Goal: Task Accomplishment & Management: Use online tool/utility

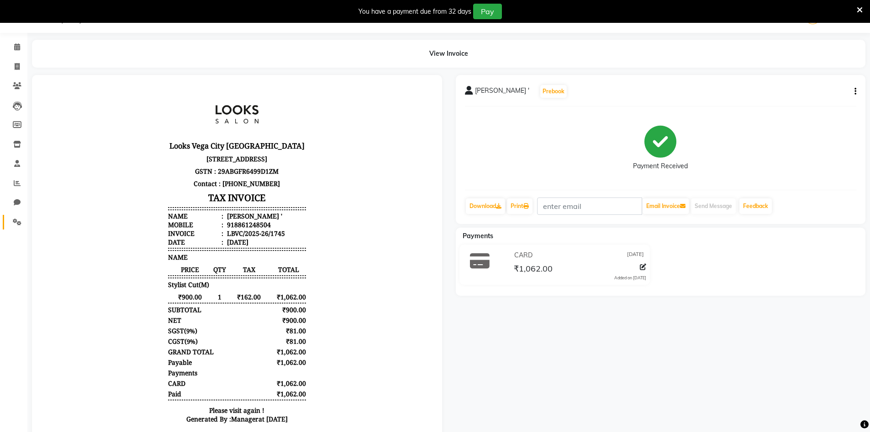
click at [14, 228] on link "Settings" at bounding box center [14, 222] width 22 height 15
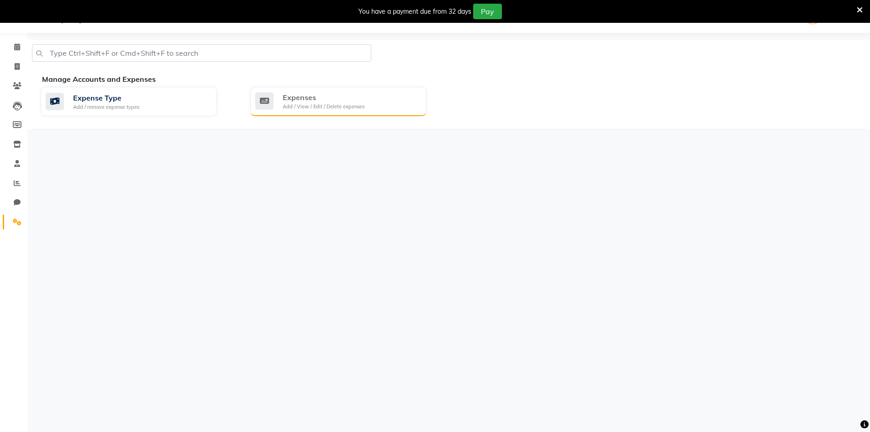
drag, startPoint x: 356, startPoint y: 80, endPoint x: 353, endPoint y: 98, distance: 19.1
click at [356, 94] on div "Manage Accounts and Expenses Expense Type Add / remove expense types Expenses A…" at bounding box center [449, 102] width 834 height 56
click at [351, 99] on div "Expenses" at bounding box center [324, 97] width 82 height 11
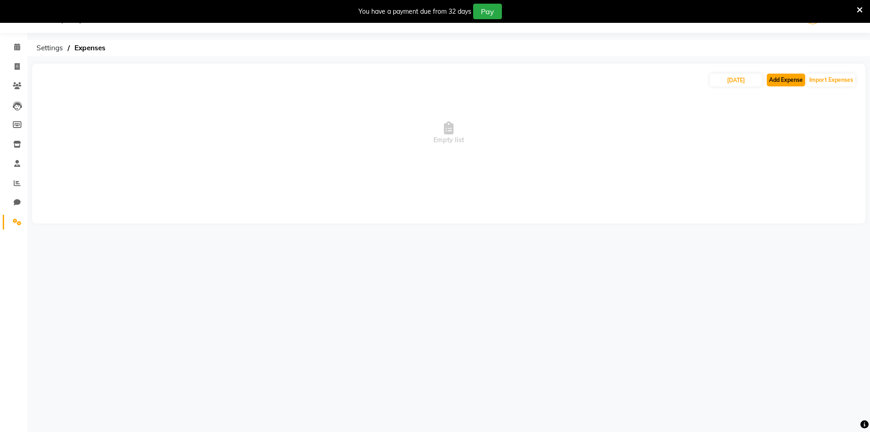
click at [790, 74] on button "Add Expense" at bounding box center [786, 80] width 38 height 13
select select "1"
select select "7970"
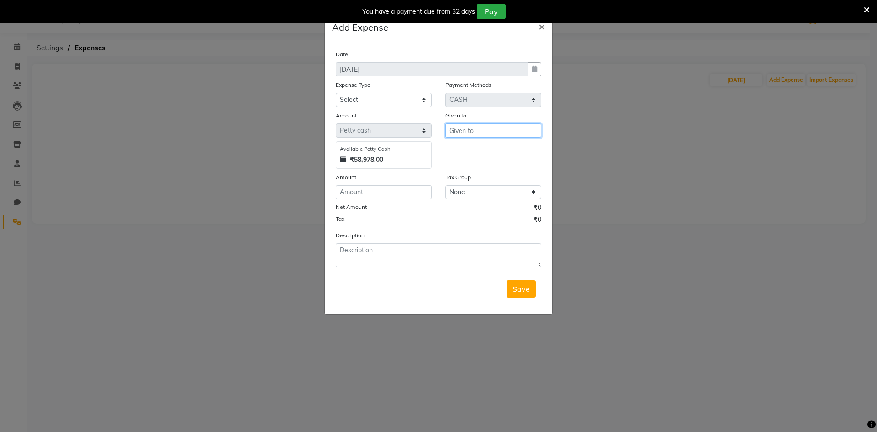
click at [457, 128] on input "text" at bounding box center [494, 130] width 96 height 14
click at [494, 144] on button "Cou nter_Sales" at bounding box center [482, 150] width 72 height 15
type input "Counter_Sales"
drag, startPoint x: 374, startPoint y: 97, endPoint x: 373, endPoint y: 106, distance: 8.7
click at [374, 97] on select "Select Bank Deposit Blinkit Cash Handover CLIENT Client ordered food Client Ref…" at bounding box center [384, 100] width 96 height 14
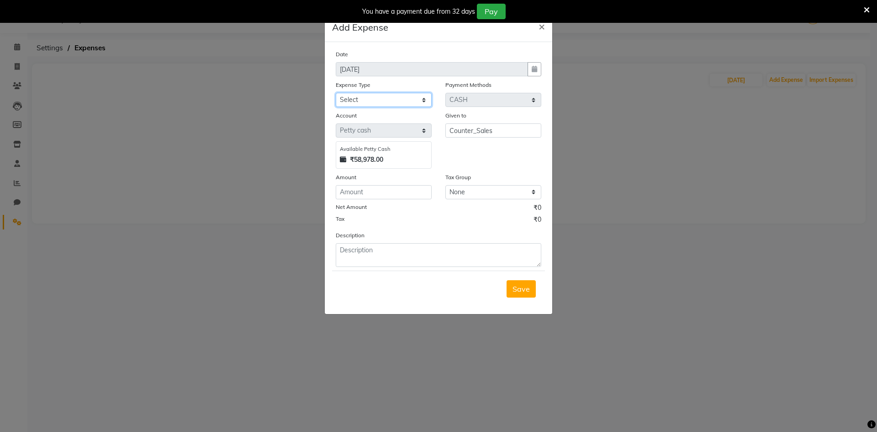
select select "24076"
click at [336, 93] on select "Select Bank Deposit Blinkit Cash Handover CLIENT Client ordered food Client Ref…" at bounding box center [384, 100] width 96 height 14
click at [374, 188] on input "number" at bounding box center [384, 192] width 96 height 14
type input "1"
click at [407, 190] on input "number" at bounding box center [384, 192] width 96 height 14
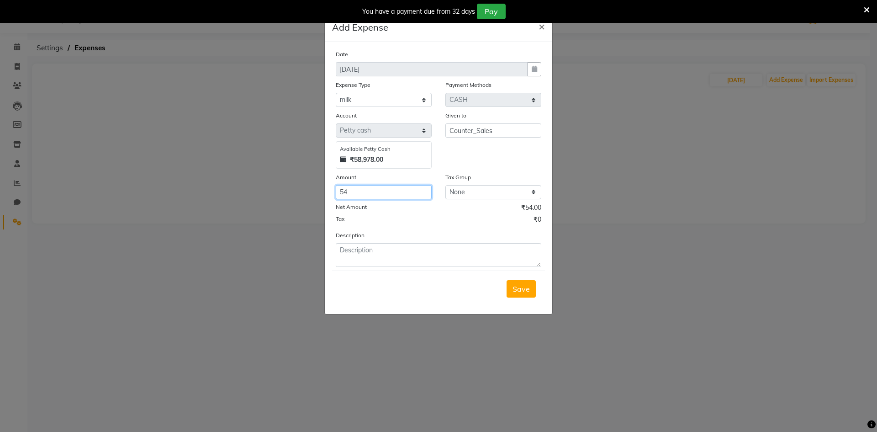
type input "54"
click at [384, 268] on form "Date [DATE] Expense Type Select Bank Deposit Blinkit Cash Handover CLIENT Clien…" at bounding box center [438, 177] width 213 height 257
click at [387, 254] on textarea at bounding box center [439, 255] width 206 height 24
type textarea "MILK"
click at [521, 289] on span "Save" at bounding box center [521, 288] width 17 height 9
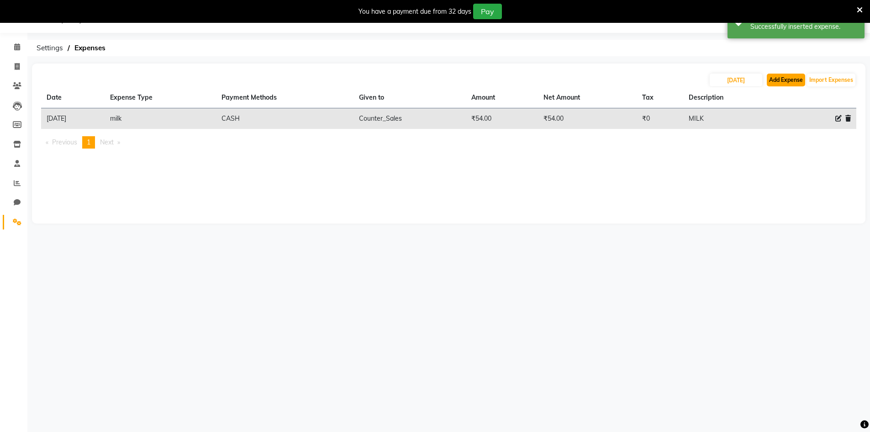
click at [780, 85] on button "Add Expense" at bounding box center [786, 80] width 38 height 13
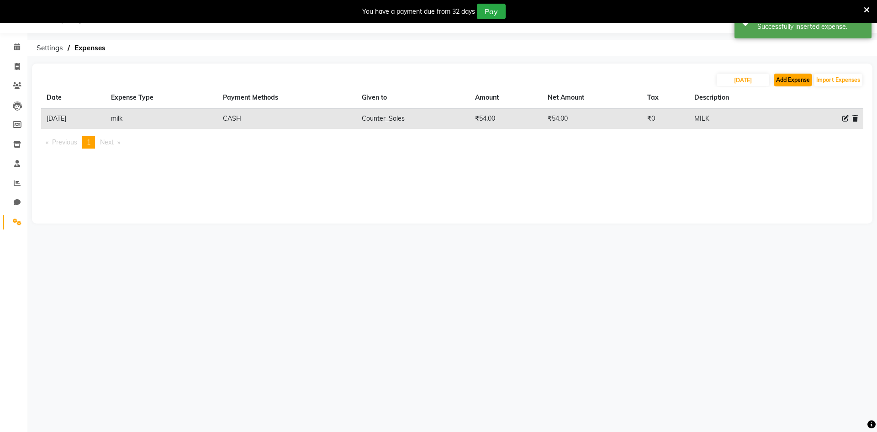
select select "1"
select select "7970"
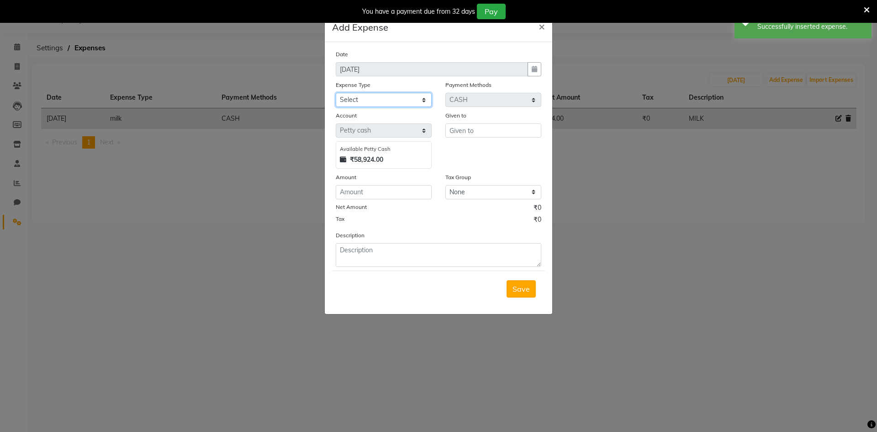
click at [376, 102] on select "Select Bank Deposit Blinkit Cash Handover CLIENT Client ordered food Client Ref…" at bounding box center [384, 100] width 96 height 14
select select "23704"
click at [336, 93] on select "Select Bank Deposit Blinkit Cash Handover CLIENT Client ordered food Client Ref…" at bounding box center [384, 100] width 96 height 14
click at [471, 129] on input "text" at bounding box center [494, 130] width 96 height 14
click at [467, 149] on ngb-highlight "Co unter_Sales" at bounding box center [481, 149] width 49 height 9
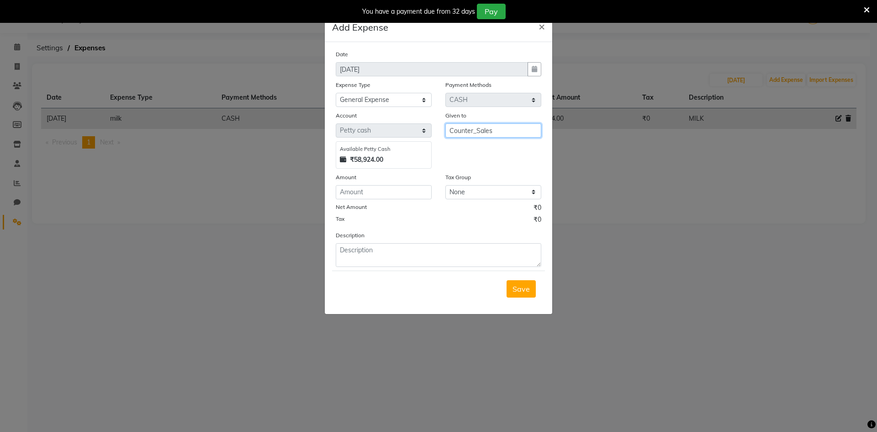
type input "Counter_Sales"
click at [409, 187] on input "number" at bounding box center [384, 192] width 96 height 14
type input "800"
click at [362, 260] on textarea at bounding box center [439, 255] width 206 height 24
type textarea "W"
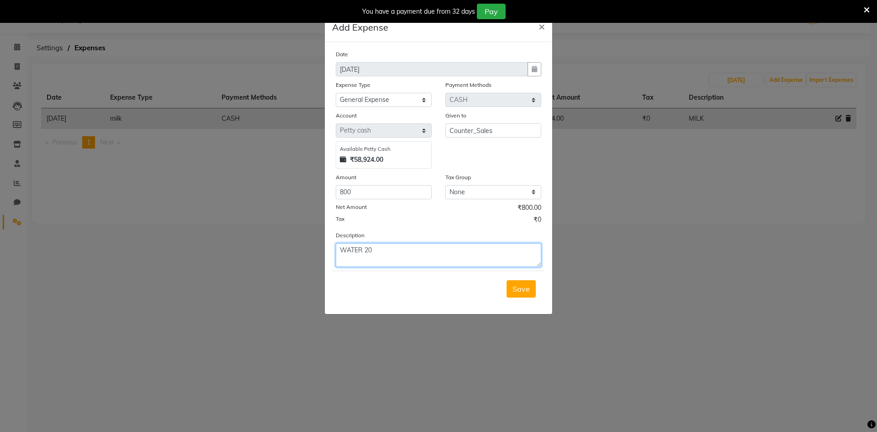
drag, startPoint x: 347, startPoint y: 248, endPoint x: 363, endPoint y: 250, distance: 16.2
click at [363, 250] on textarea "WATER 20" at bounding box center [439, 255] width 206 height 24
click at [420, 245] on textarea "Water 20" at bounding box center [439, 255] width 206 height 24
type textarea "Water 20 litres"
click at [513, 291] on span "Save" at bounding box center [521, 288] width 17 height 9
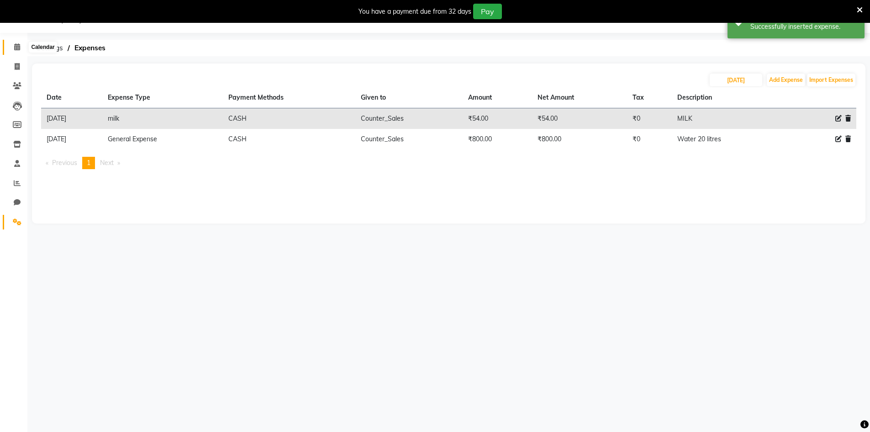
click at [14, 50] on icon at bounding box center [17, 46] width 6 height 7
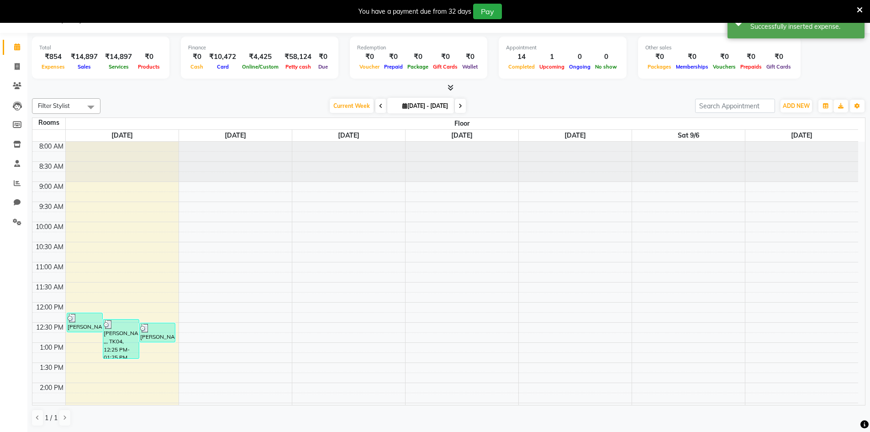
click at [10, 48] on span at bounding box center [17, 47] width 16 height 11
click at [13, 65] on span at bounding box center [17, 67] width 16 height 11
select select "service"
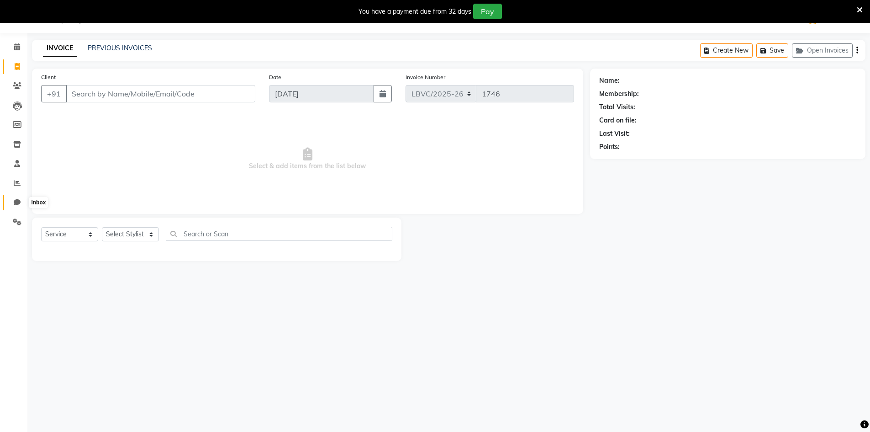
click at [20, 205] on icon at bounding box center [17, 202] width 7 height 7
select select "100"
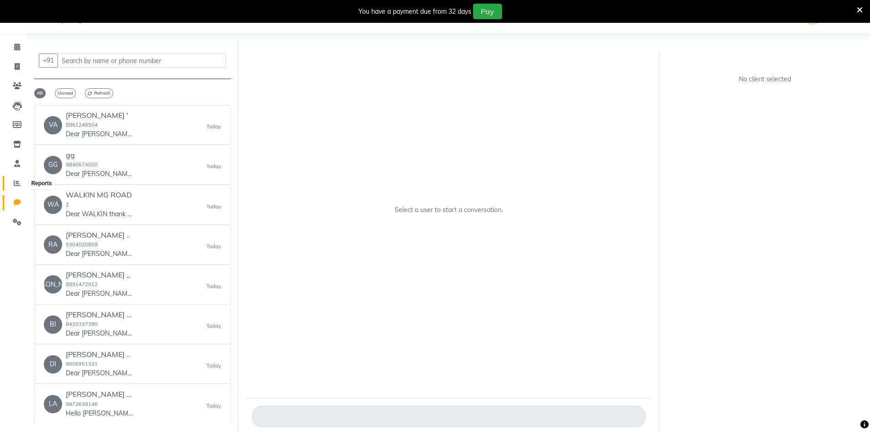
click at [17, 183] on icon at bounding box center [17, 183] width 7 height 7
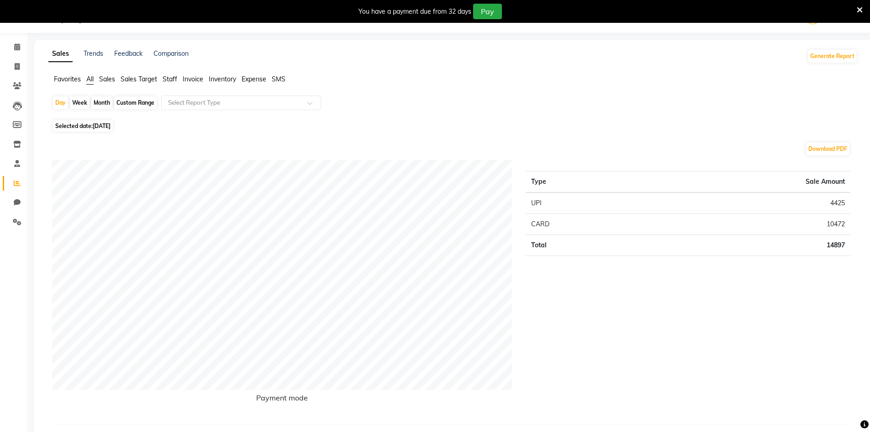
click at [814, 51] on button "Generate Report" at bounding box center [832, 56] width 49 height 13
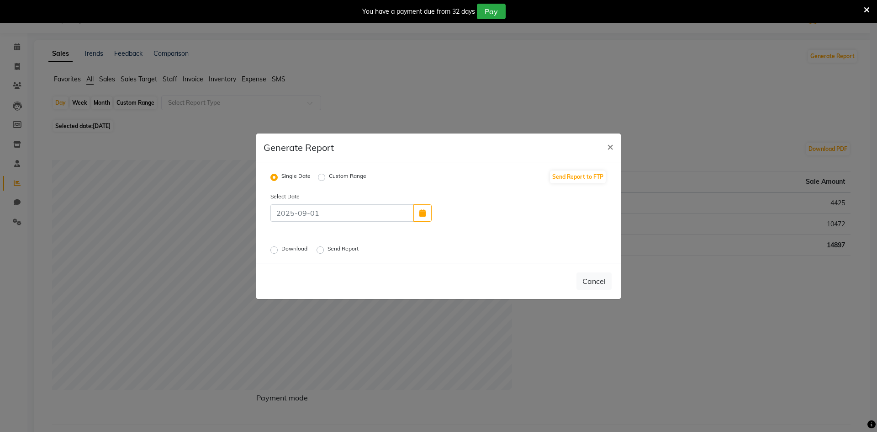
click at [281, 253] on label "Download" at bounding box center [295, 249] width 28 height 11
click at [276, 253] on input "Download" at bounding box center [275, 249] width 6 height 6
radio input "true"
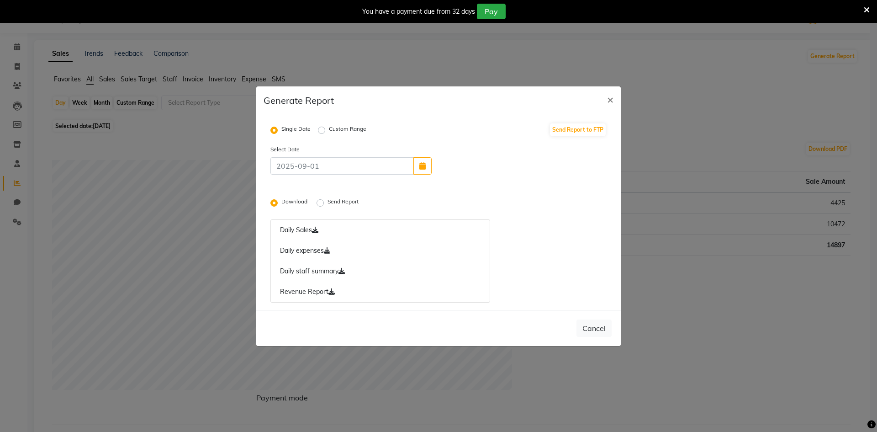
click at [328, 206] on label "Send Report" at bounding box center [344, 202] width 33 height 11
click at [320, 206] on input "Send Report" at bounding box center [321, 202] width 6 height 6
radio input "true"
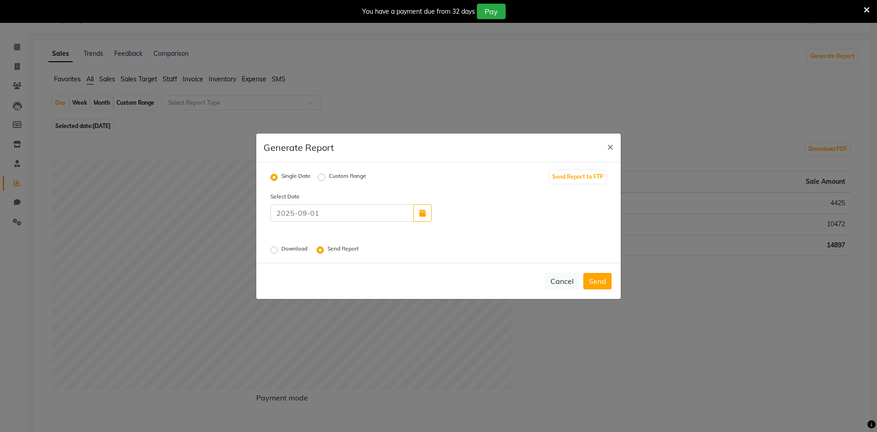
click at [281, 246] on label "Download" at bounding box center [295, 249] width 28 height 11
click at [276, 246] on input "Download" at bounding box center [275, 249] width 6 height 6
radio input "true"
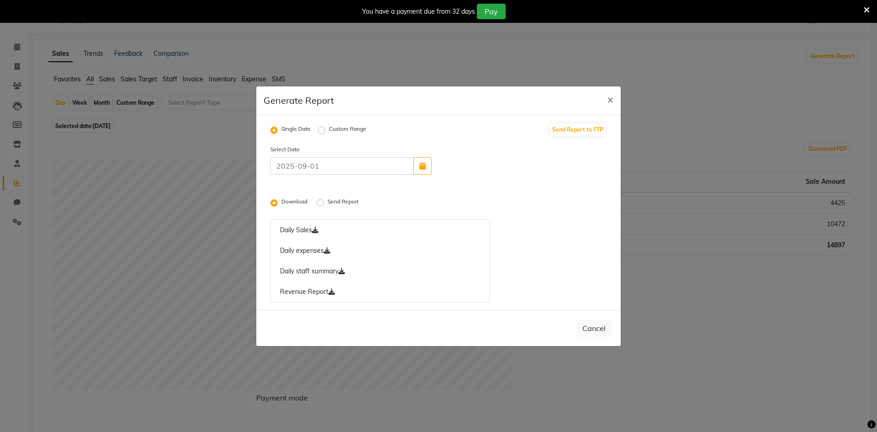
click at [328, 202] on label "Send Report" at bounding box center [344, 202] width 33 height 11
click at [322, 202] on input "Send Report" at bounding box center [321, 202] width 6 height 6
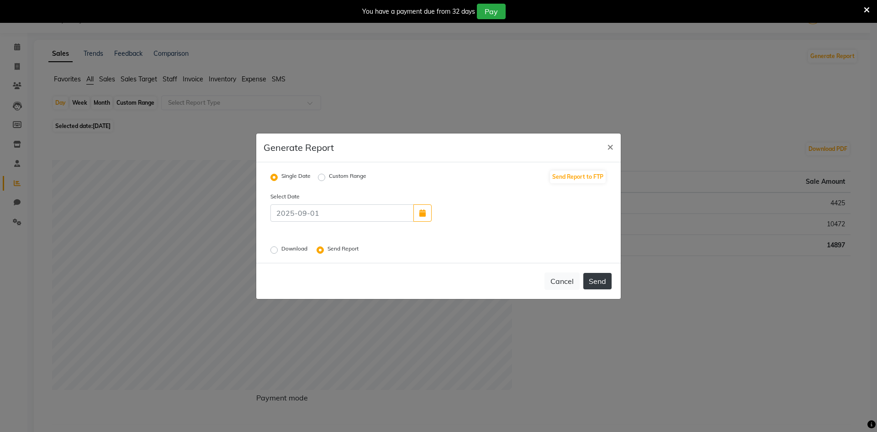
click at [600, 287] on button "Send" at bounding box center [598, 281] width 28 height 16
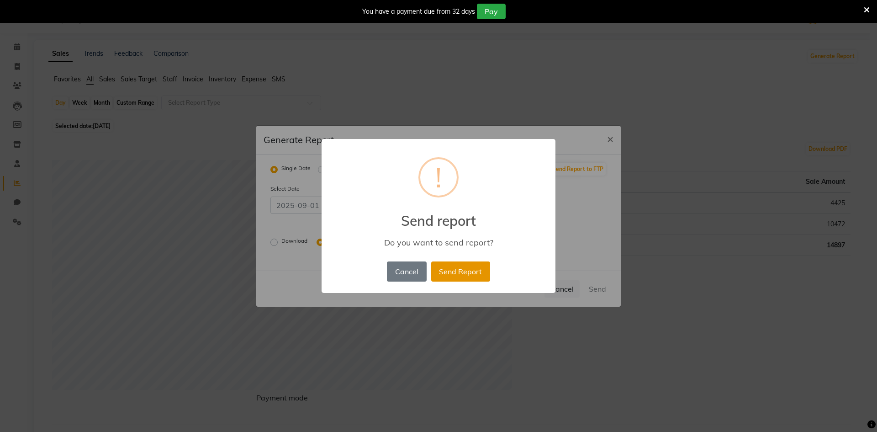
click at [479, 279] on button "Send Report" at bounding box center [460, 271] width 59 height 20
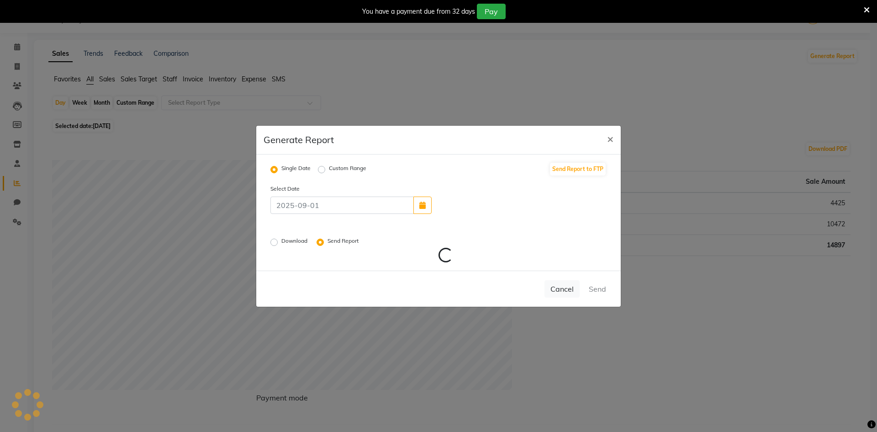
radio input "false"
